Goal: Task Accomplishment & Management: Use online tool/utility

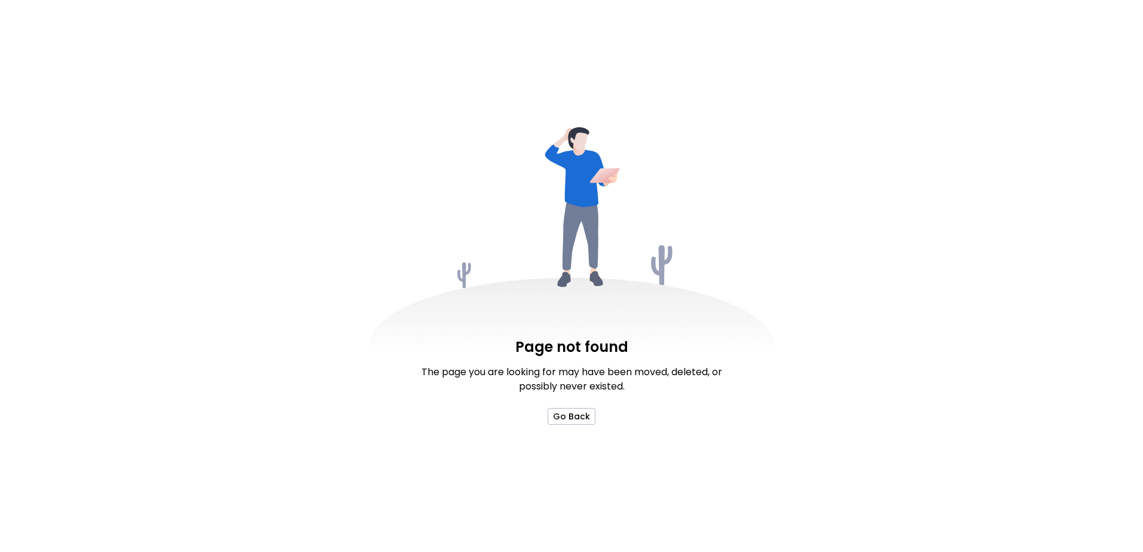
click at [277, 19] on div "Page not found The page you are looking for may have been moved, deleted, or po…" at bounding box center [571, 276] width 1143 height 552
click at [584, 418] on button "Go Back" at bounding box center [572, 416] width 48 height 17
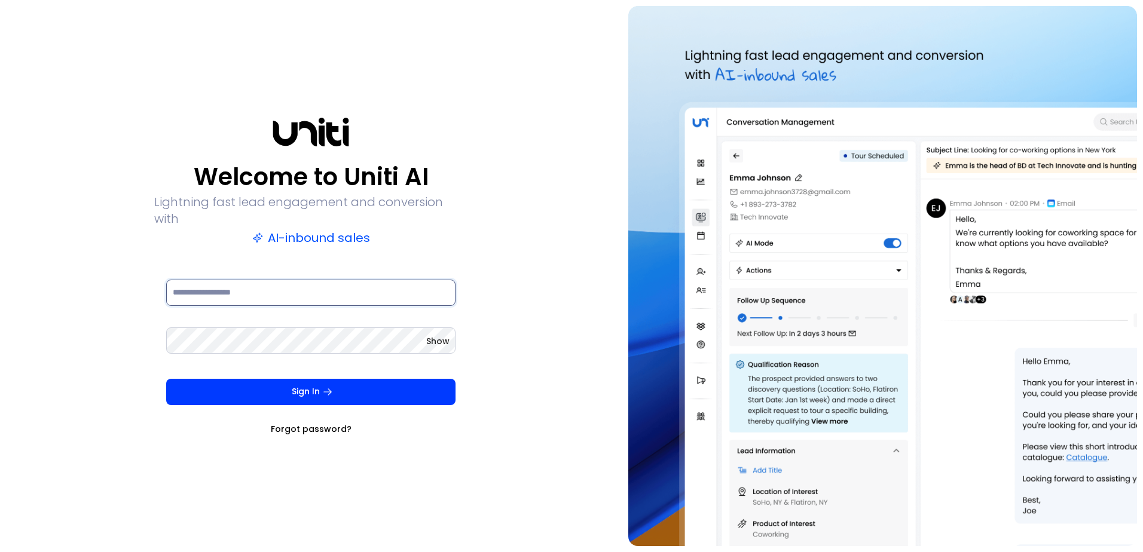
type input "**********"
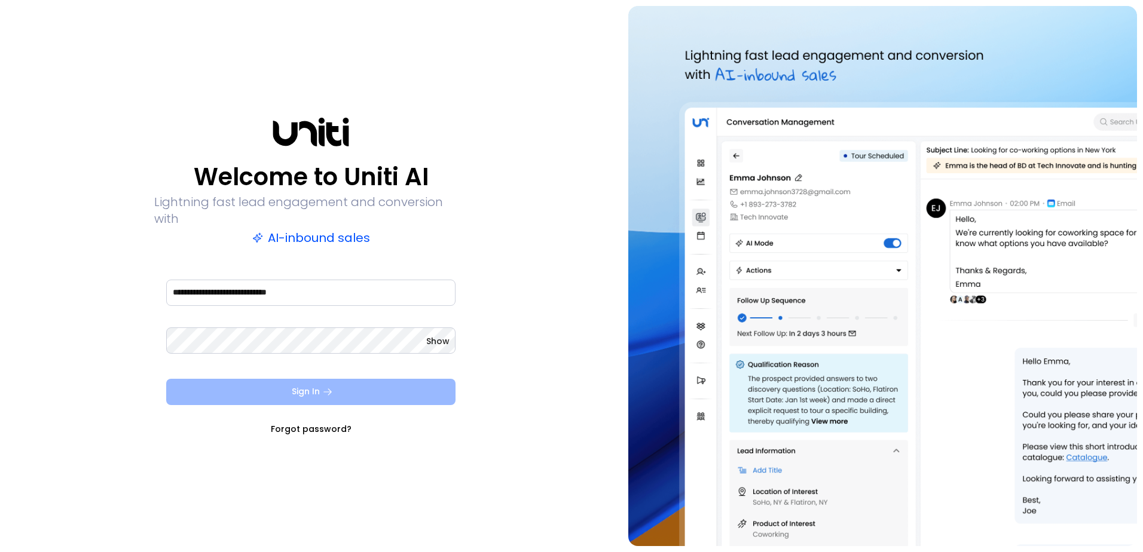
click at [323, 388] on icon "submit" at bounding box center [327, 392] width 11 height 11
